Goal: Information Seeking & Learning: Learn about a topic

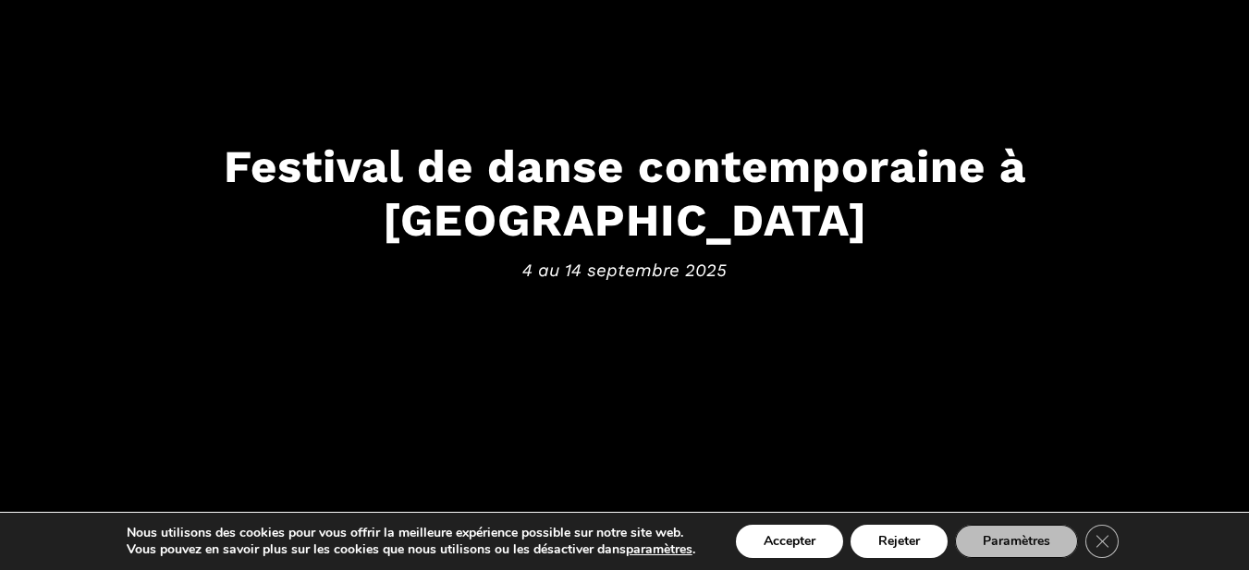
scroll to position [185, 0]
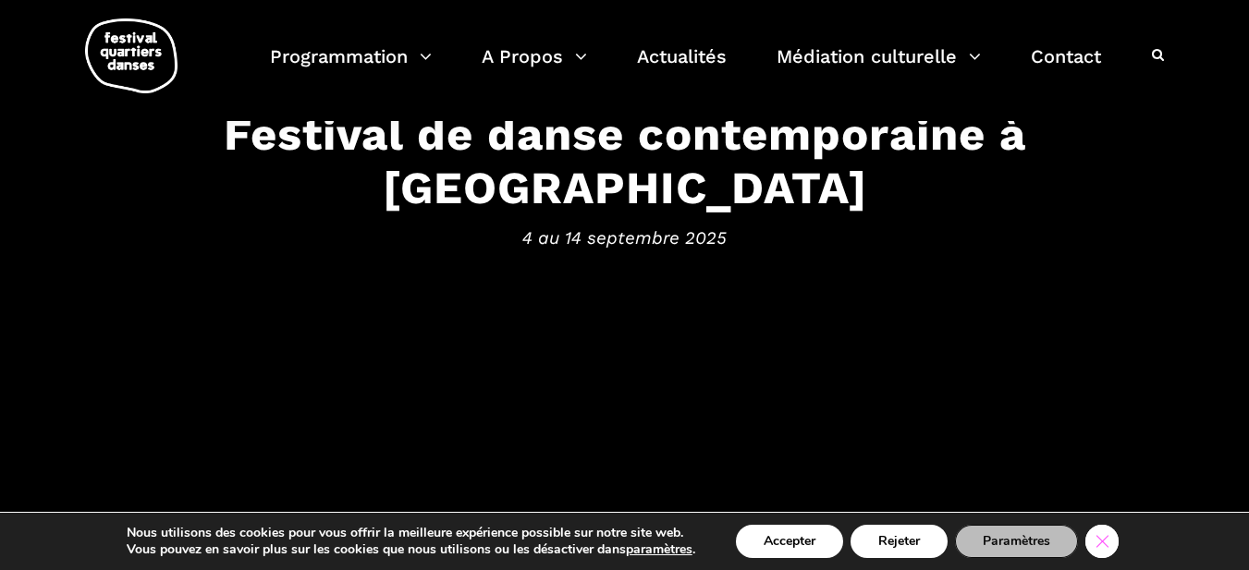
click at [1102, 540] on icon "Close GDPR Cookie Banner" at bounding box center [1101, 541] width 33 height 28
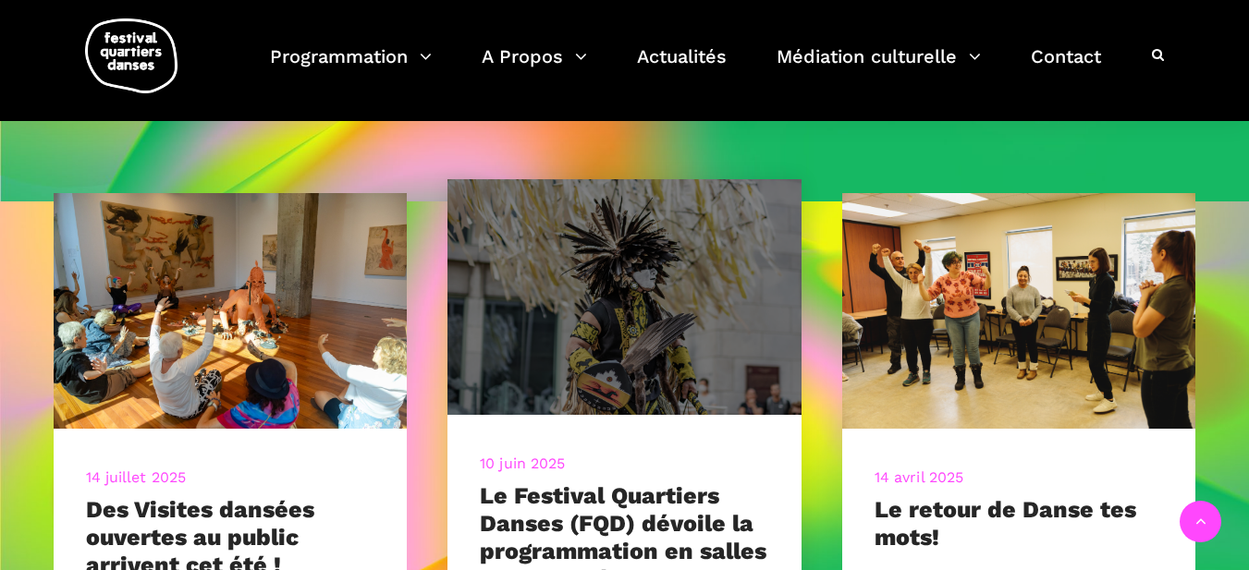
scroll to position [647, 0]
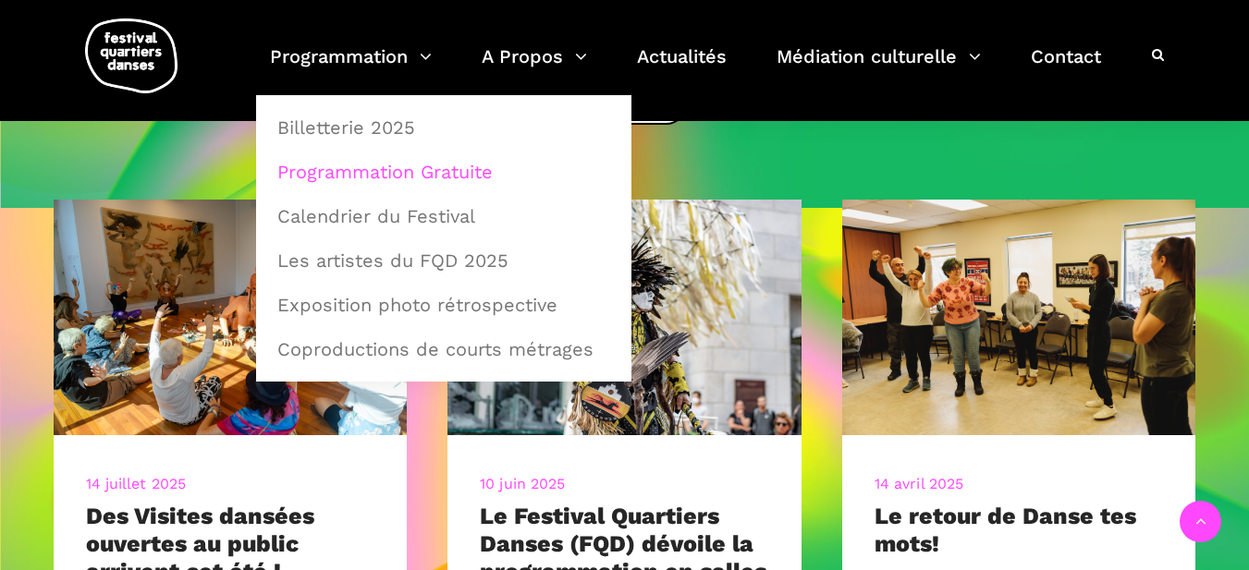
click at [385, 173] on link "Programmation Gratuite" at bounding box center [443, 172] width 355 height 43
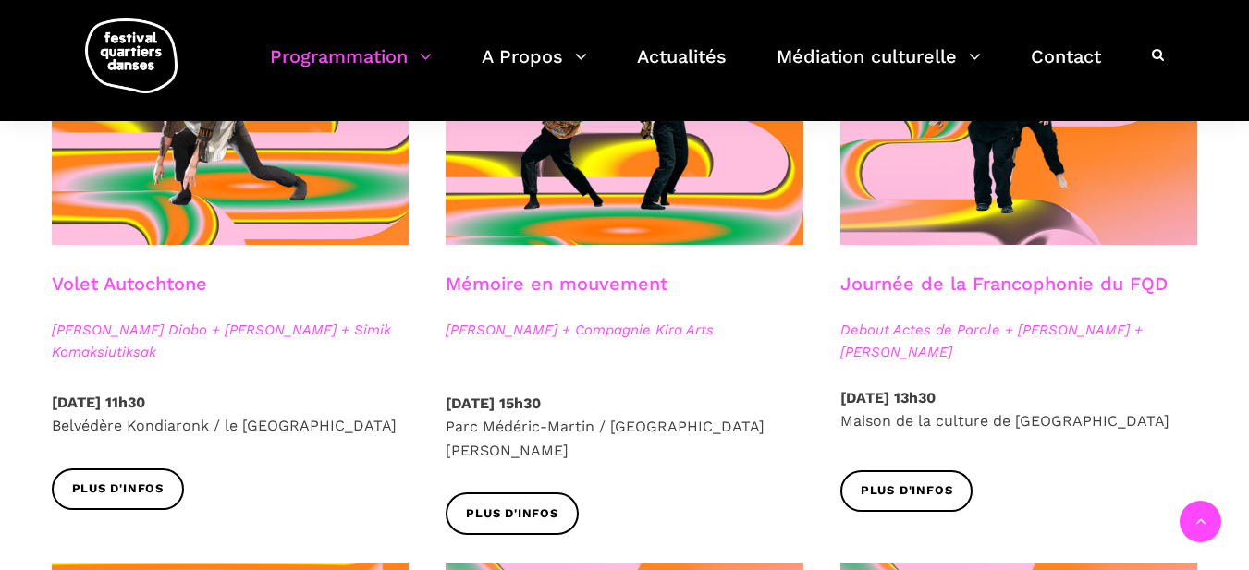
scroll to position [1109, 0]
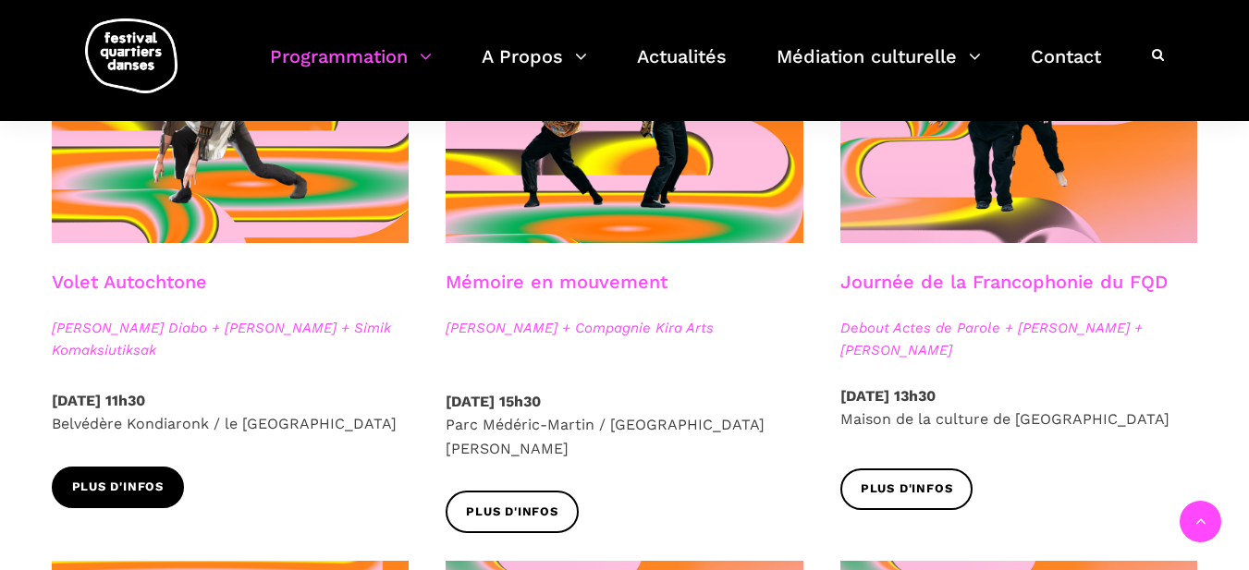
click at [143, 495] on span "Plus d'infos" at bounding box center [118, 487] width 92 height 19
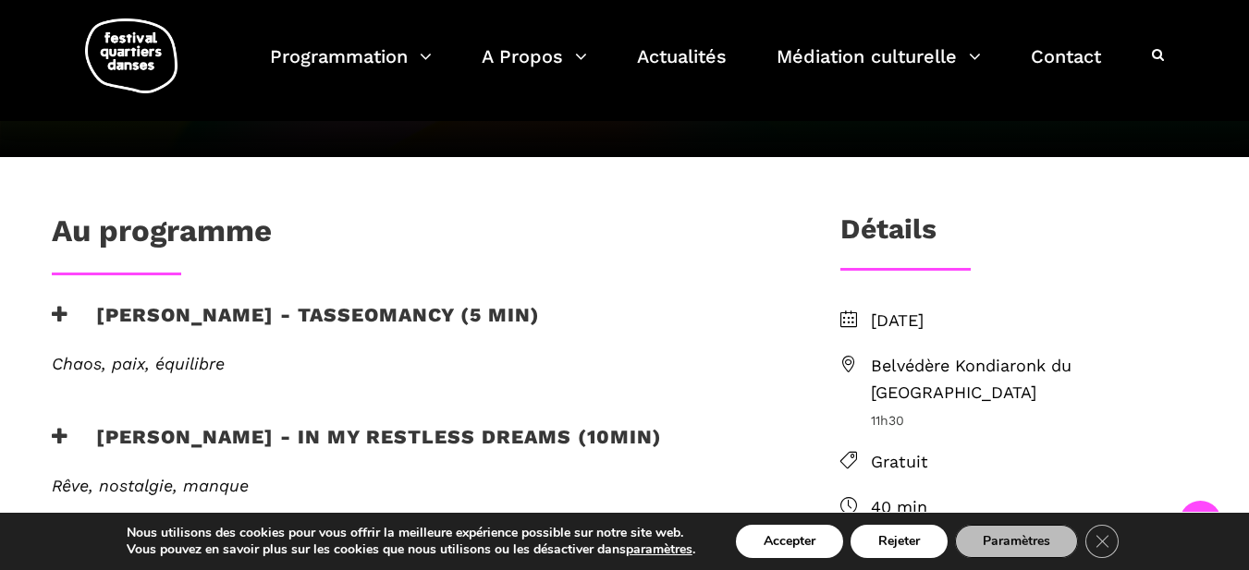
scroll to position [277, 0]
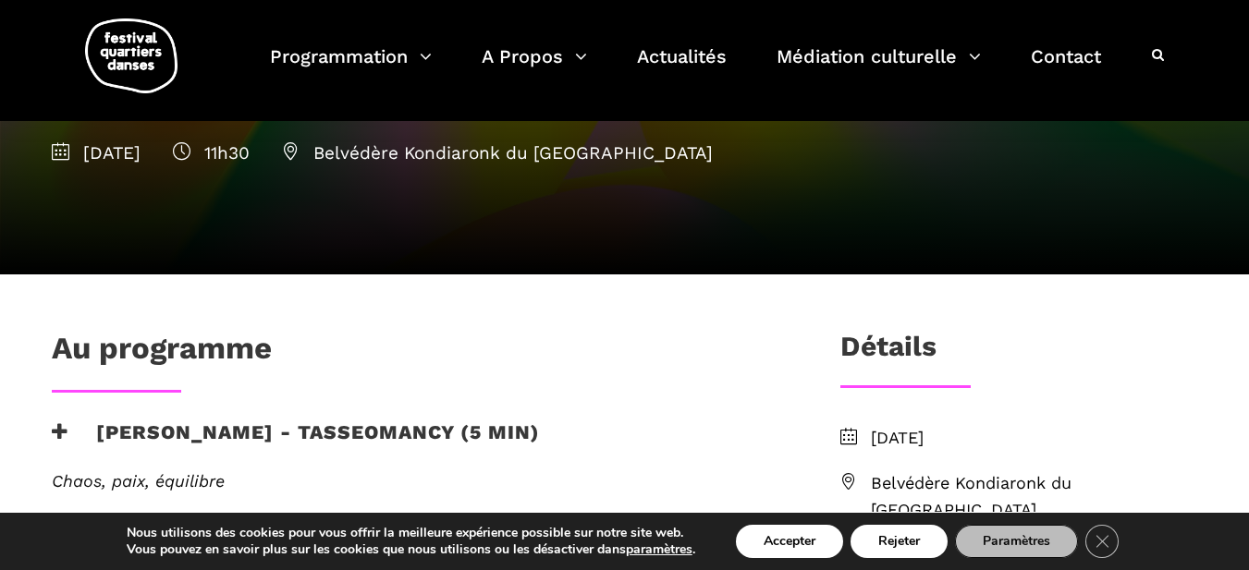
click at [299, 147] on icon at bounding box center [291, 151] width 18 height 18
click at [299, 152] on icon at bounding box center [291, 151] width 18 height 18
